Goal: Navigation & Orientation: Find specific page/section

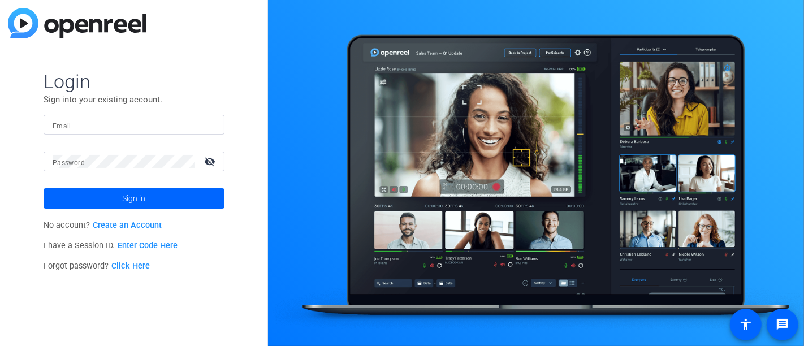
click at [146, 127] on input "Email" at bounding box center [134, 125] width 163 height 14
type input "[PERSON_NAME][EMAIL_ADDRESS][PERSON_NAME][DOMAIN_NAME]"
click at [215, 160] on mat-icon "visibility_off" at bounding box center [210, 161] width 27 height 16
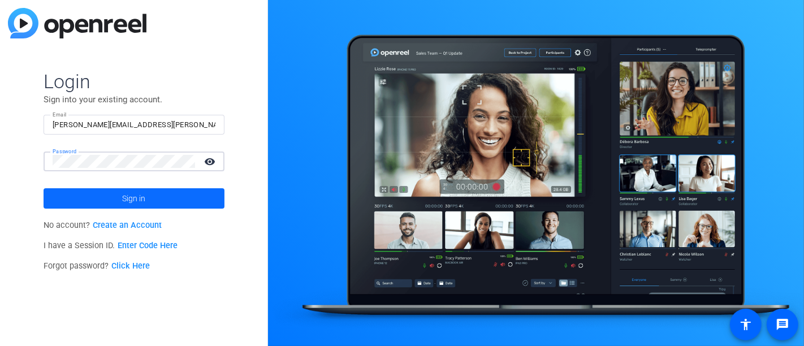
click at [132, 196] on span "Sign in" at bounding box center [134, 198] width 23 height 28
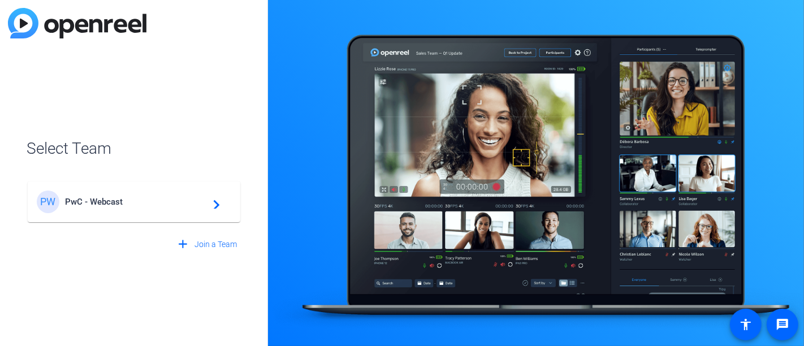
click at [124, 204] on span "PwC - Webcast" at bounding box center [135, 202] width 141 height 10
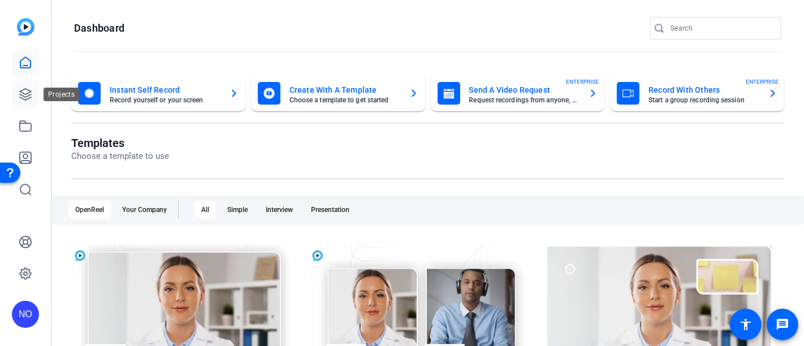
click at [31, 93] on icon at bounding box center [26, 95] width 14 height 14
